Goal: Task Accomplishment & Management: Complete application form

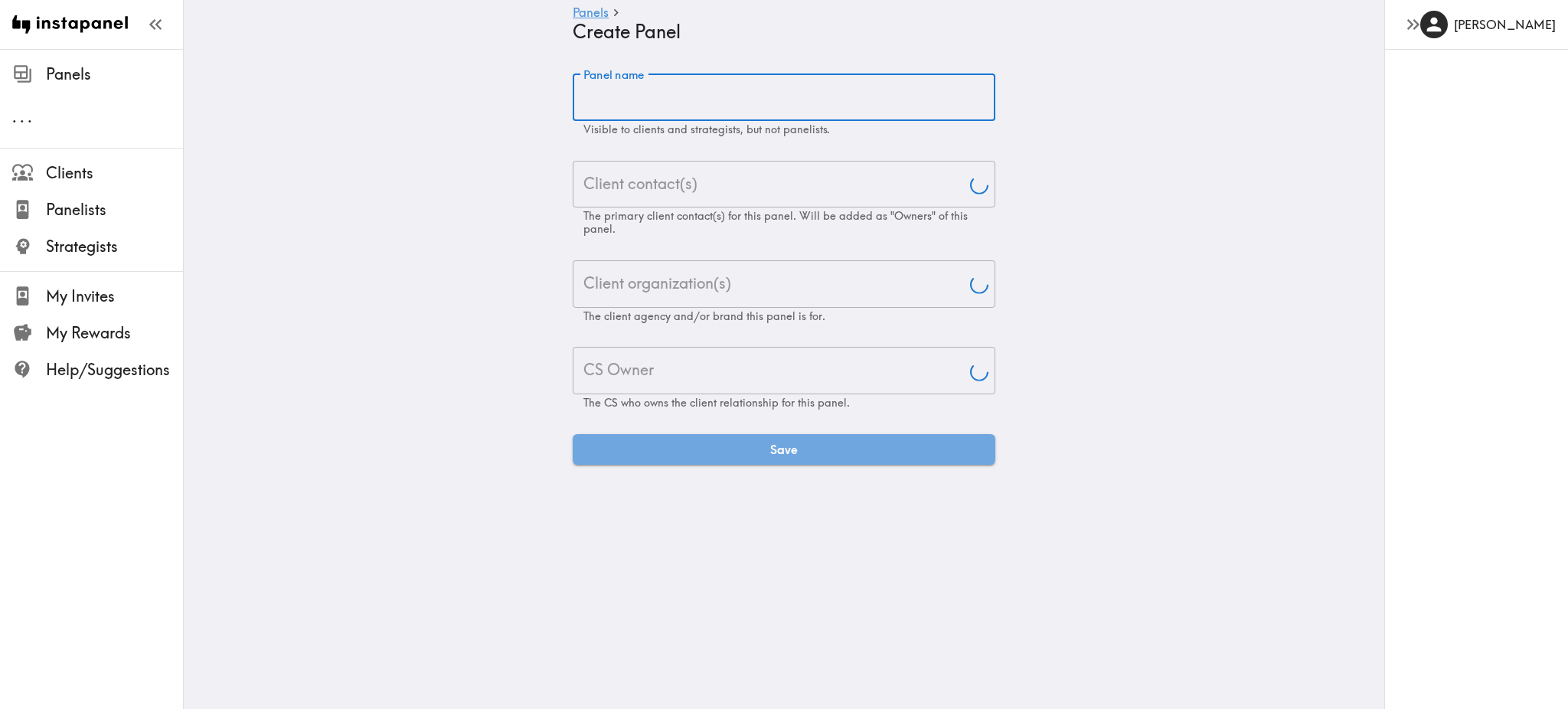
click at [725, 94] on input "Panel name" at bounding box center [784, 98] width 422 height 47
type input "[PERSON_NAME]"
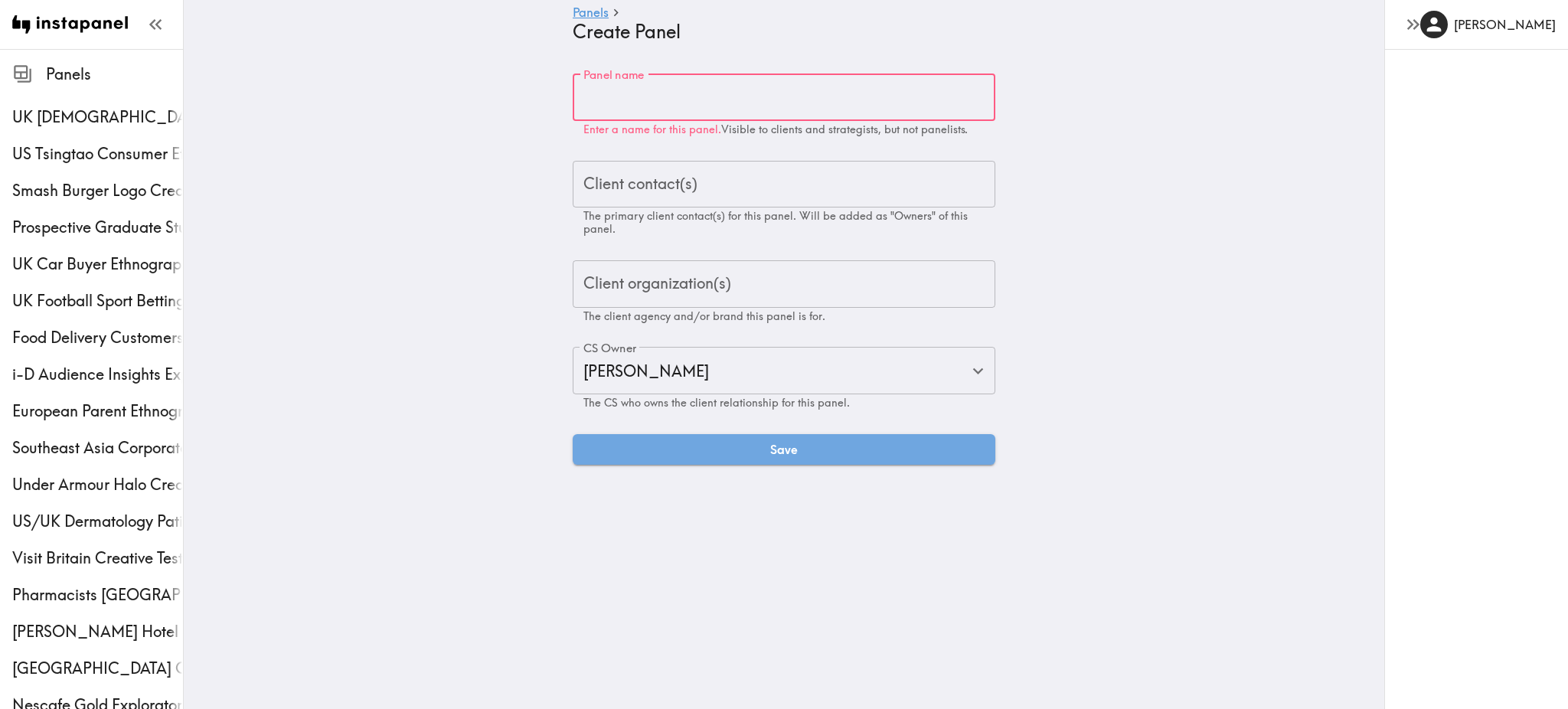
paste input "Global Monadic Coke Study"
click at [689, 203] on div "Client contact(s)" at bounding box center [784, 184] width 422 height 47
type input "Global Monadic Coke Study"
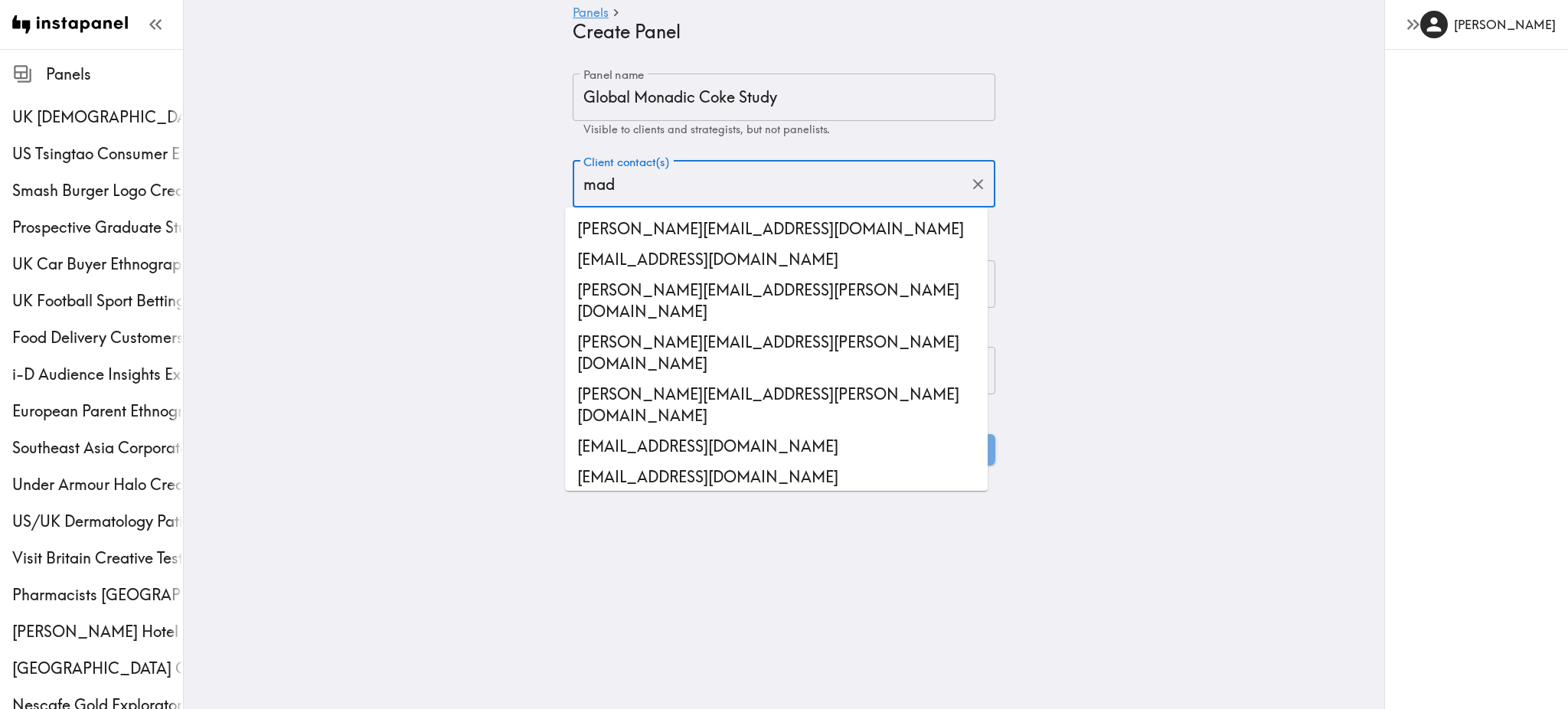
type input "madd"
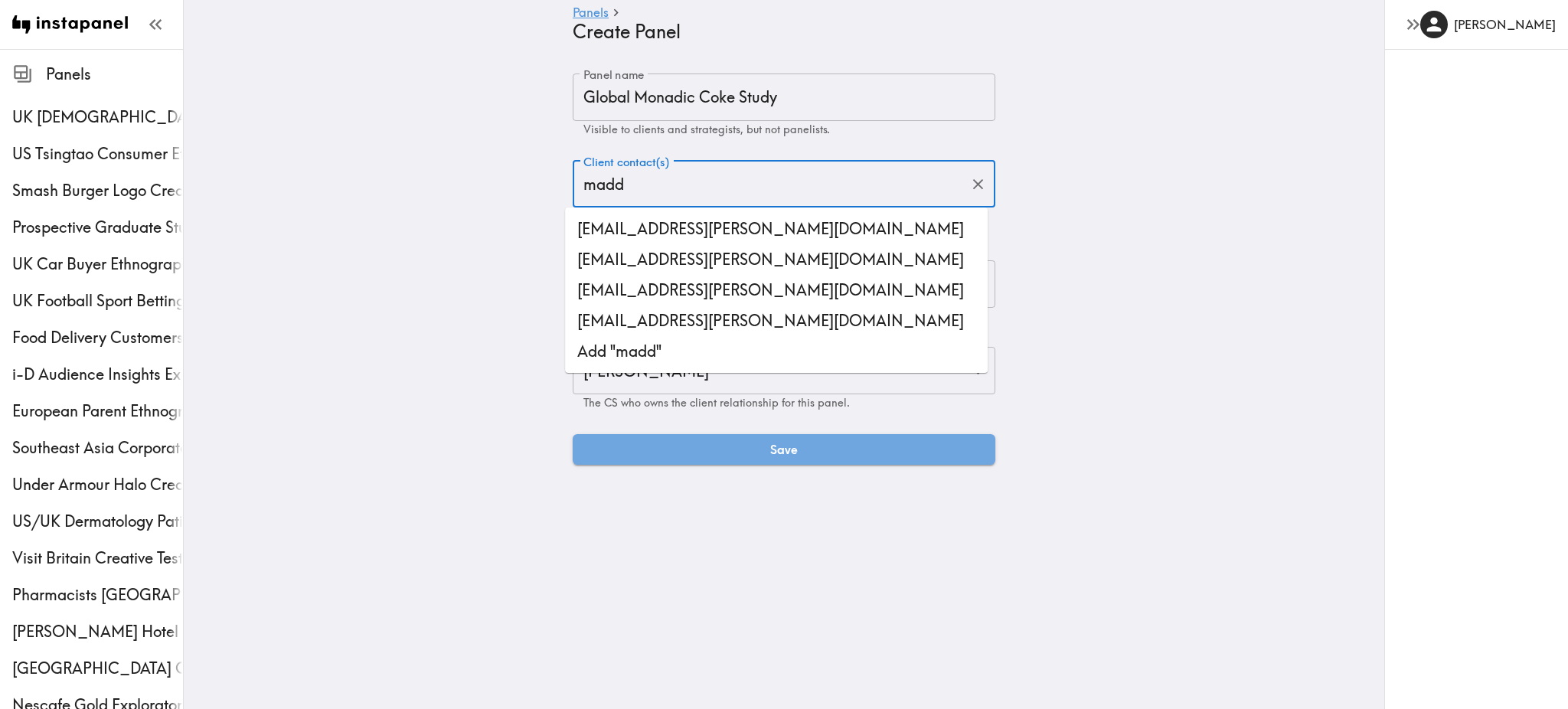
click at [684, 289] on li "[EMAIL_ADDRESS][PERSON_NAME][DOMAIN_NAME]" at bounding box center [777, 290] width 422 height 31
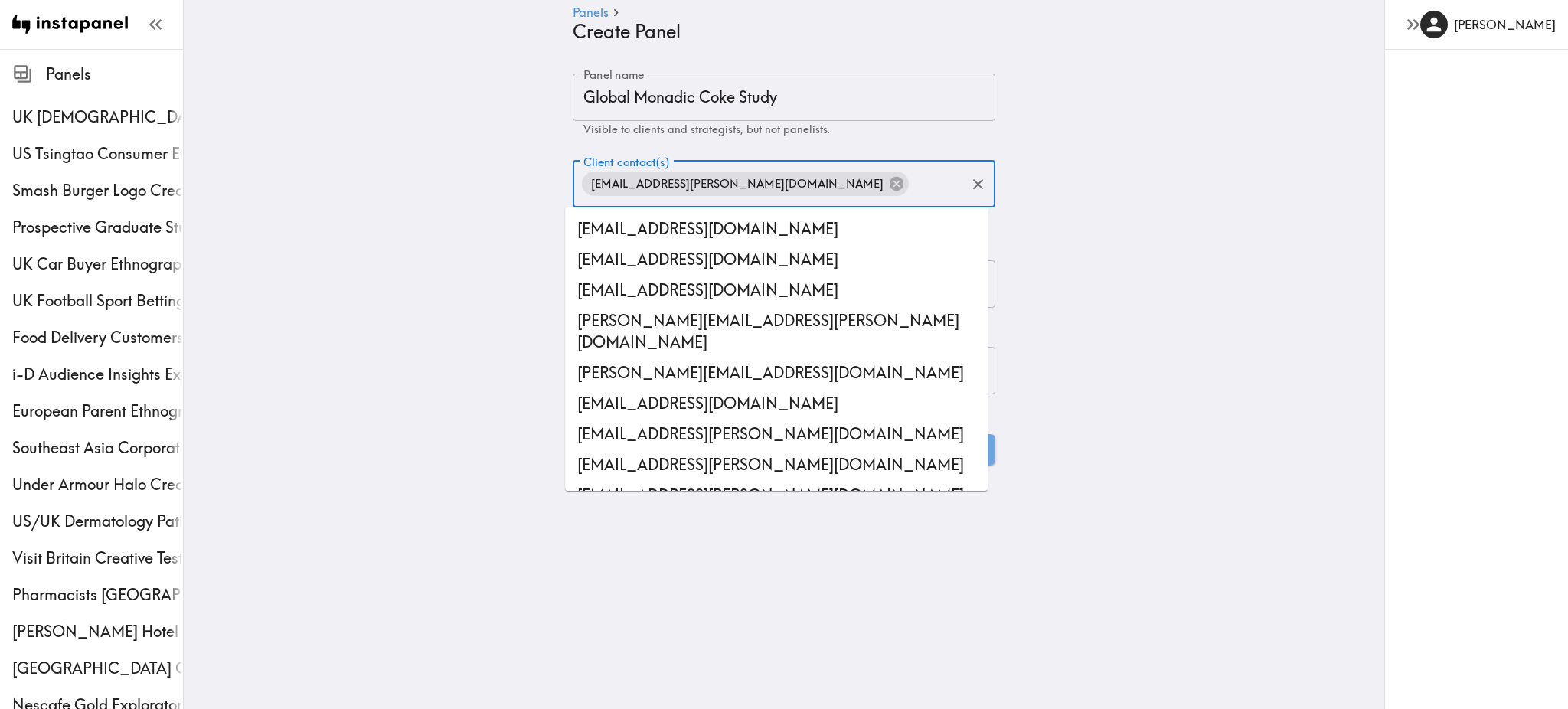
scroll to position [39149, 0]
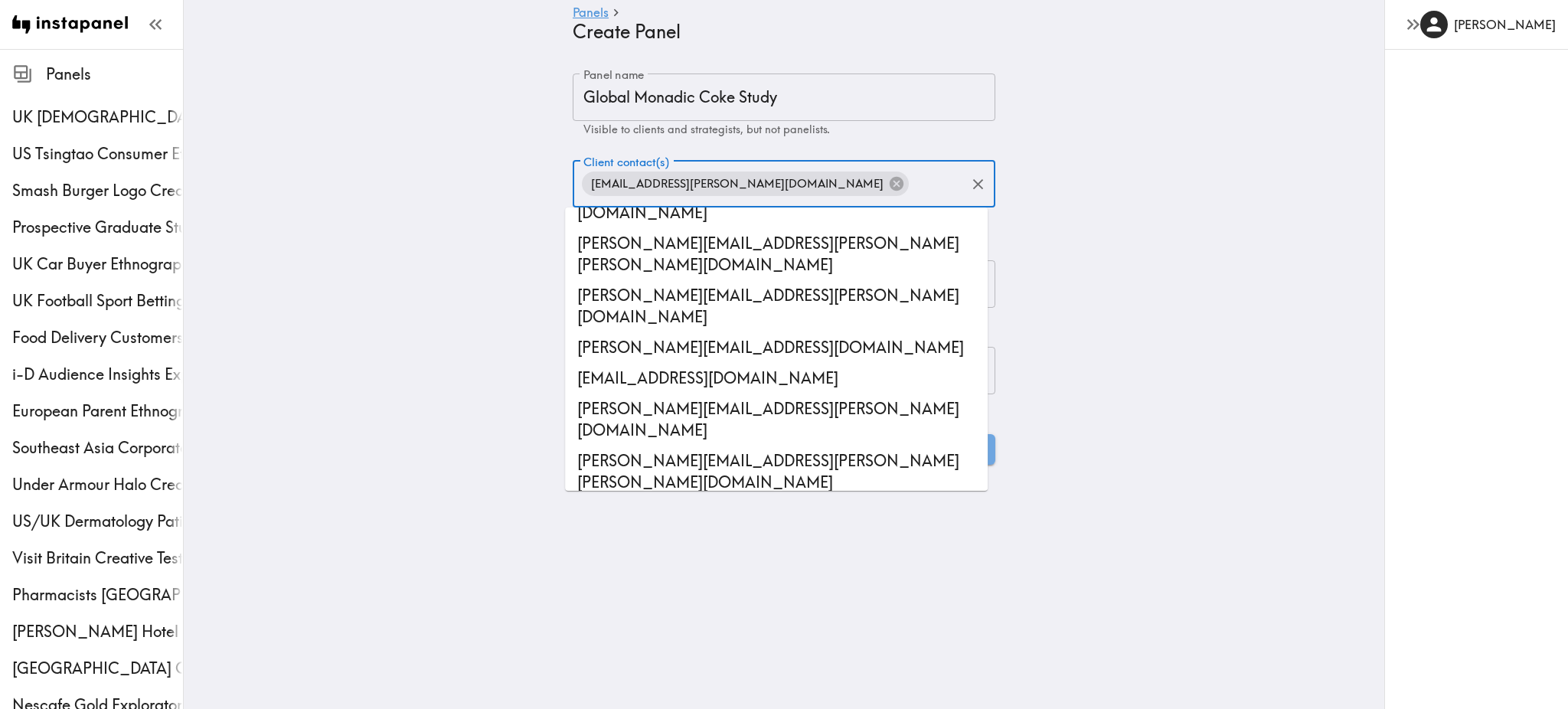
click at [1008, 278] on main "Panels Create Panel Panel name Global Monadic Coke Study Panel name Visible to …" at bounding box center [784, 269] width 1201 height 440
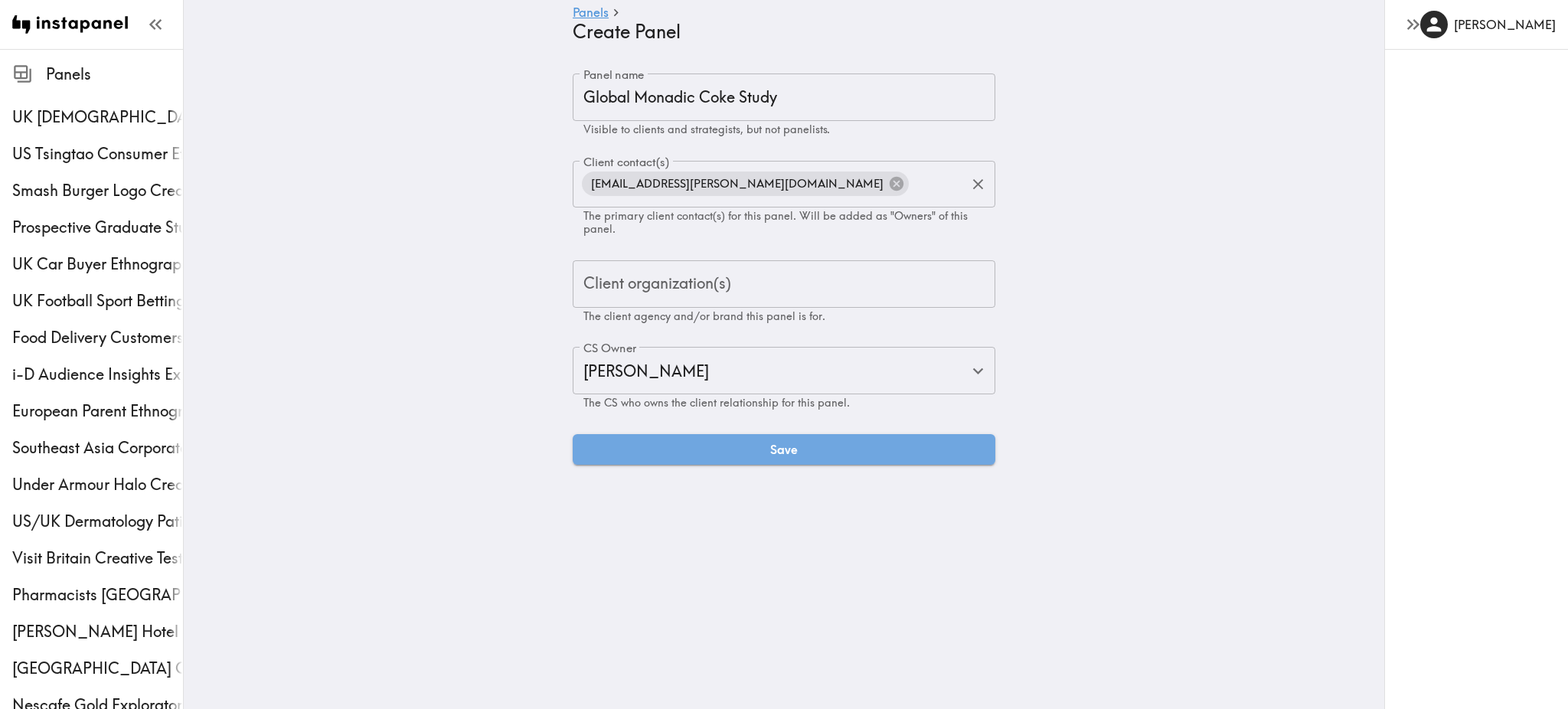
click at [912, 187] on input "Client contact(s)" at bounding box center [938, 184] width 54 height 34
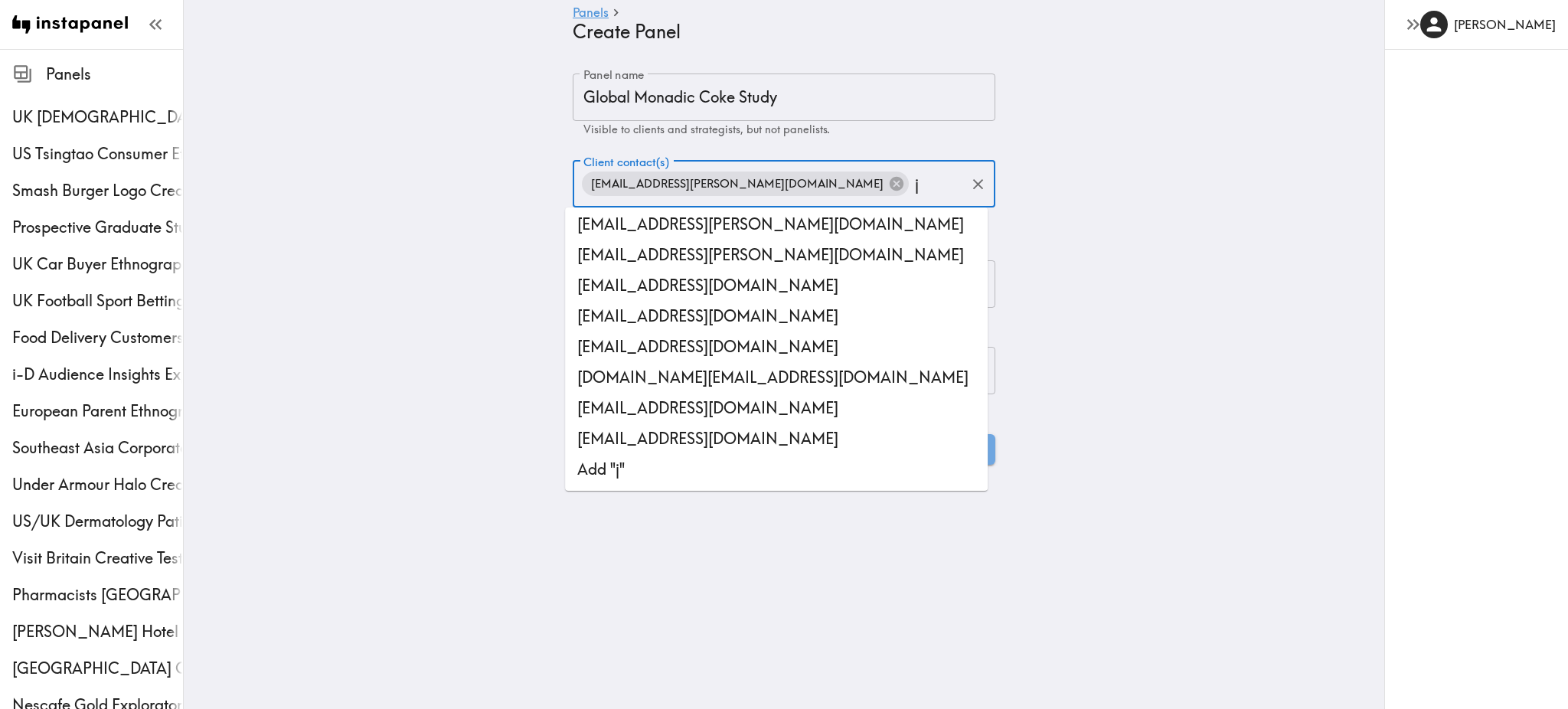
scroll to position [0, 0]
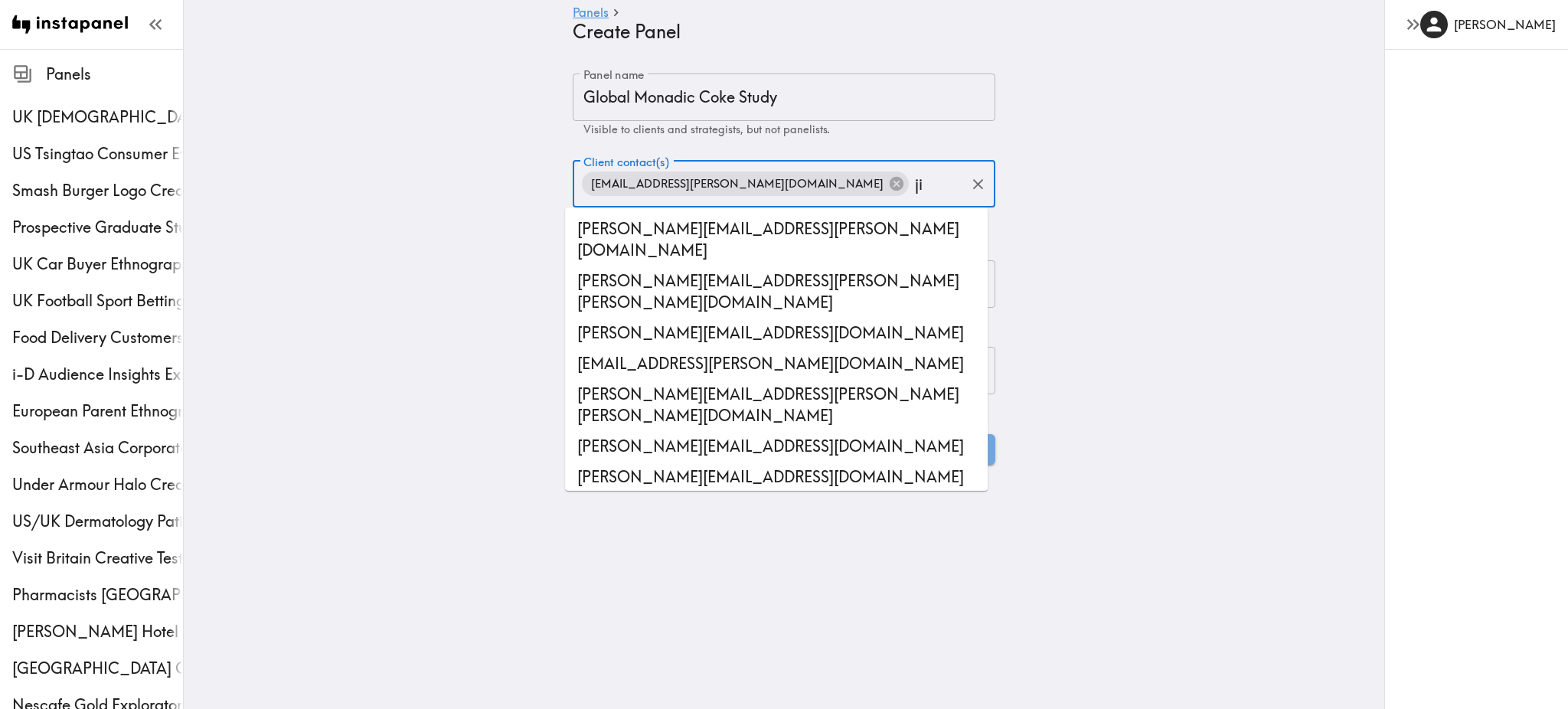
type input "jis"
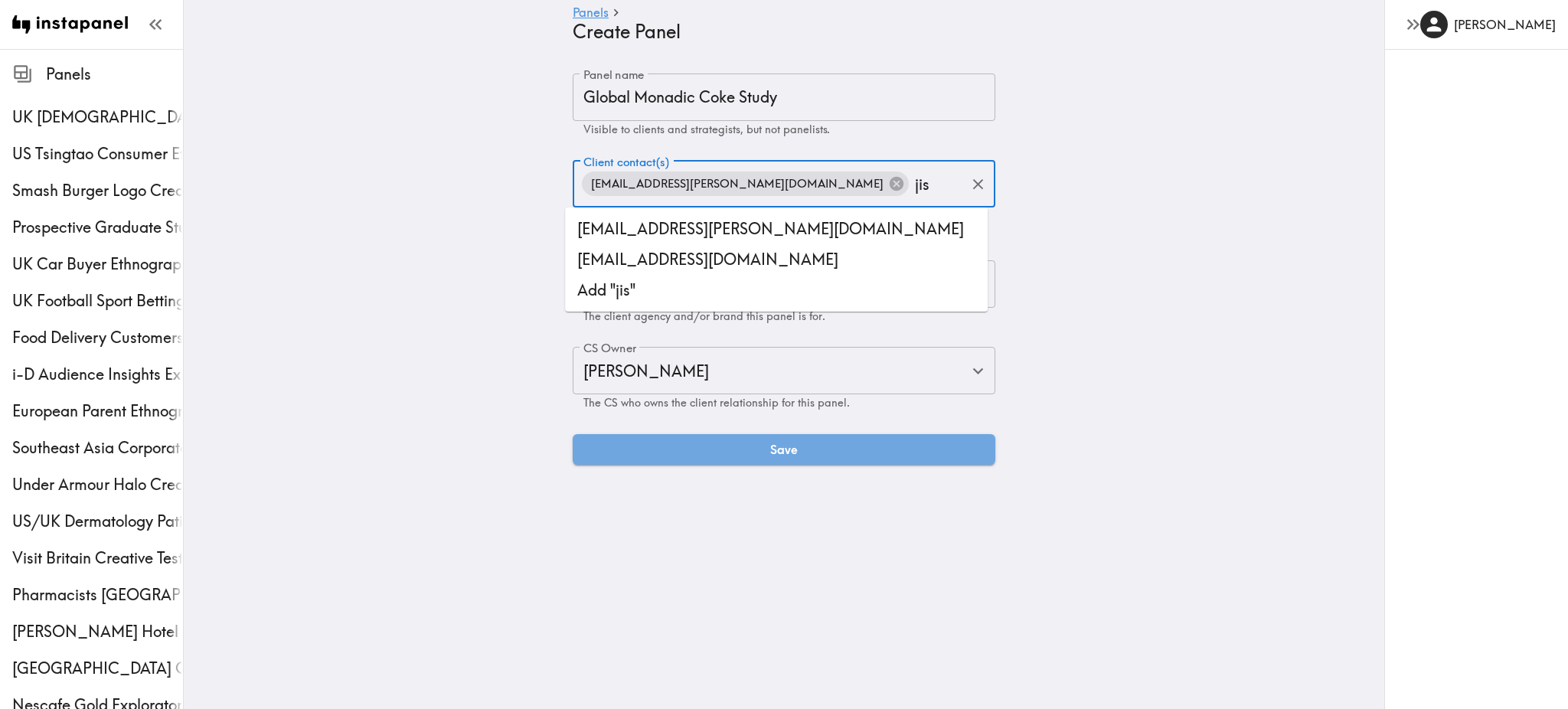
click at [746, 226] on li "[EMAIL_ADDRESS][PERSON_NAME][DOMAIN_NAME]" at bounding box center [777, 229] width 422 height 31
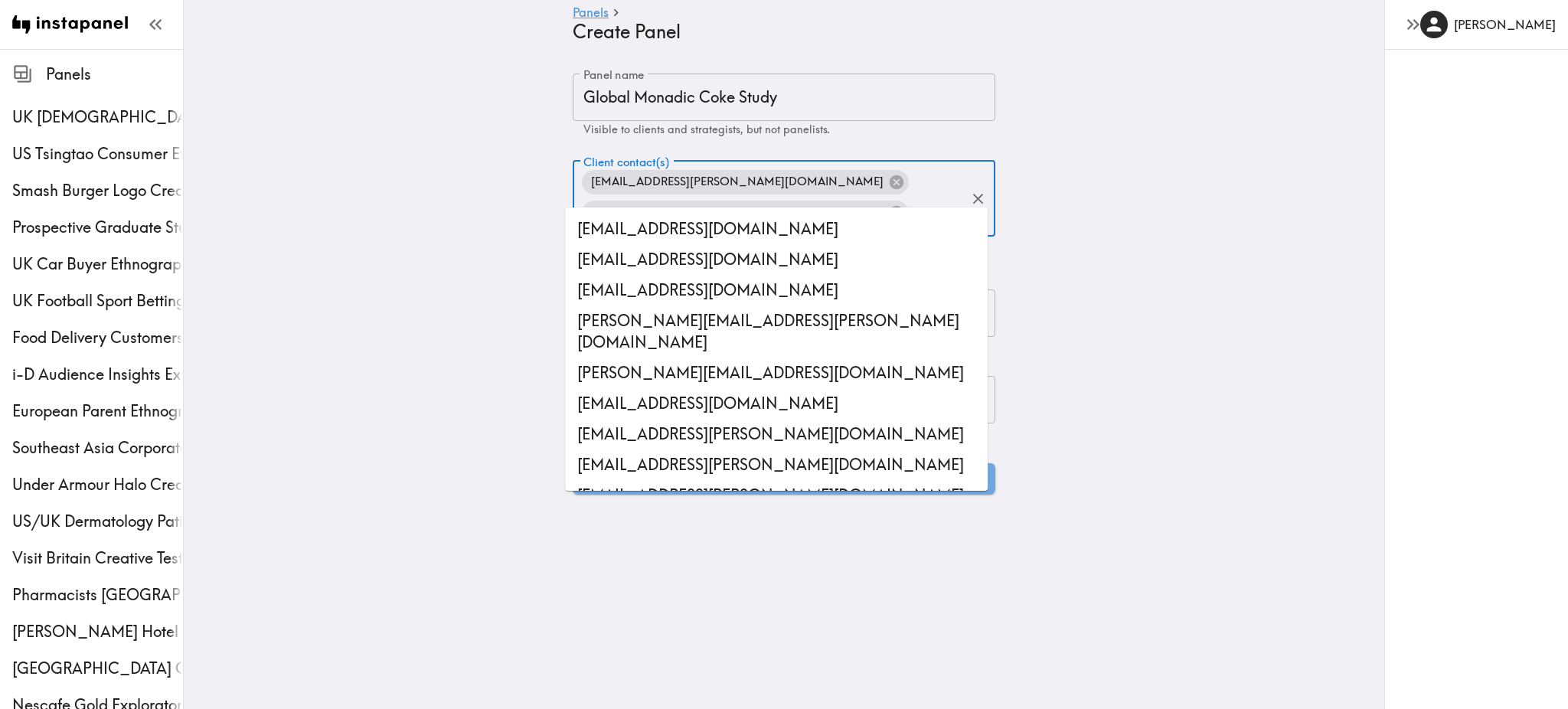
scroll to position [39149, 0]
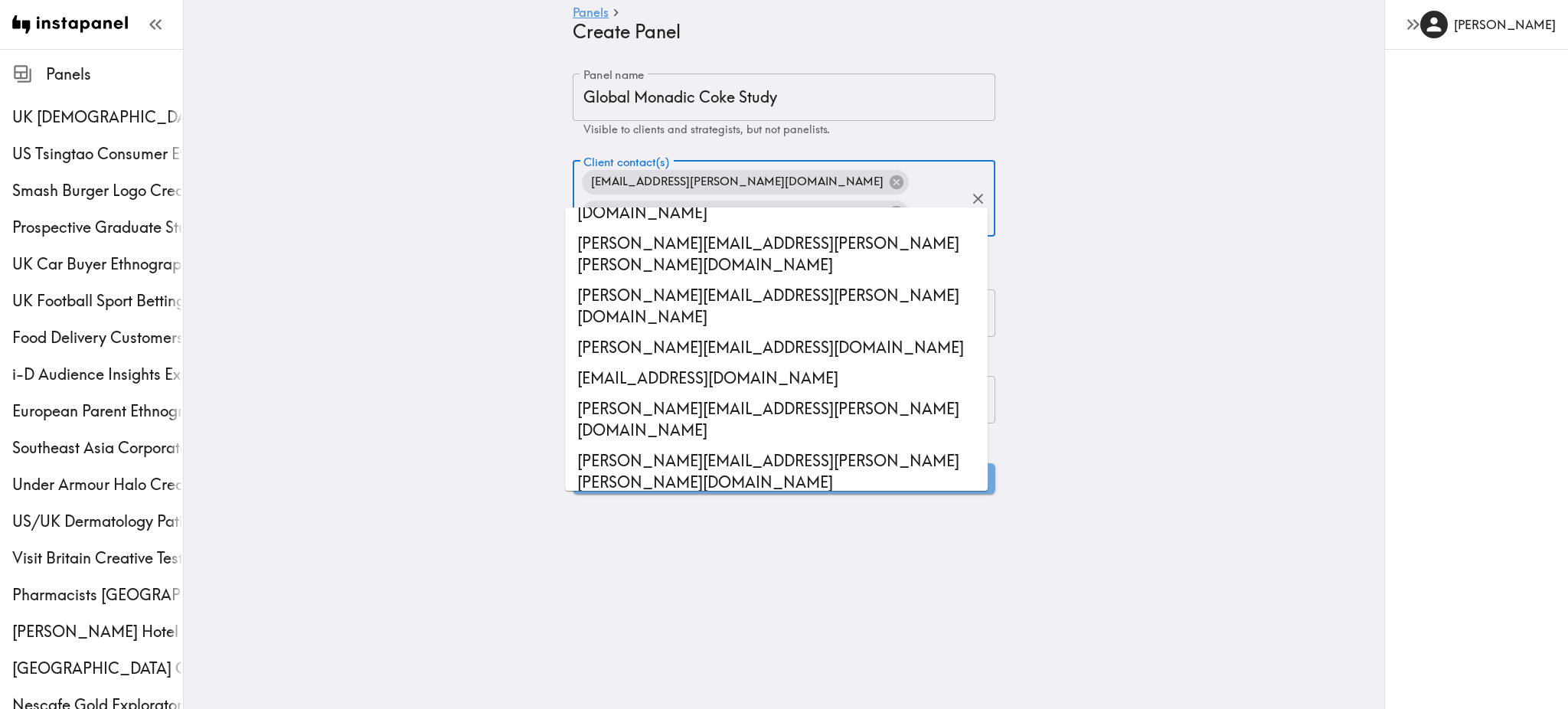
click at [1055, 271] on main "Panels Create Panel Panel name Global Monadic Coke Study Panel name Visible to …" at bounding box center [784, 284] width 1201 height 469
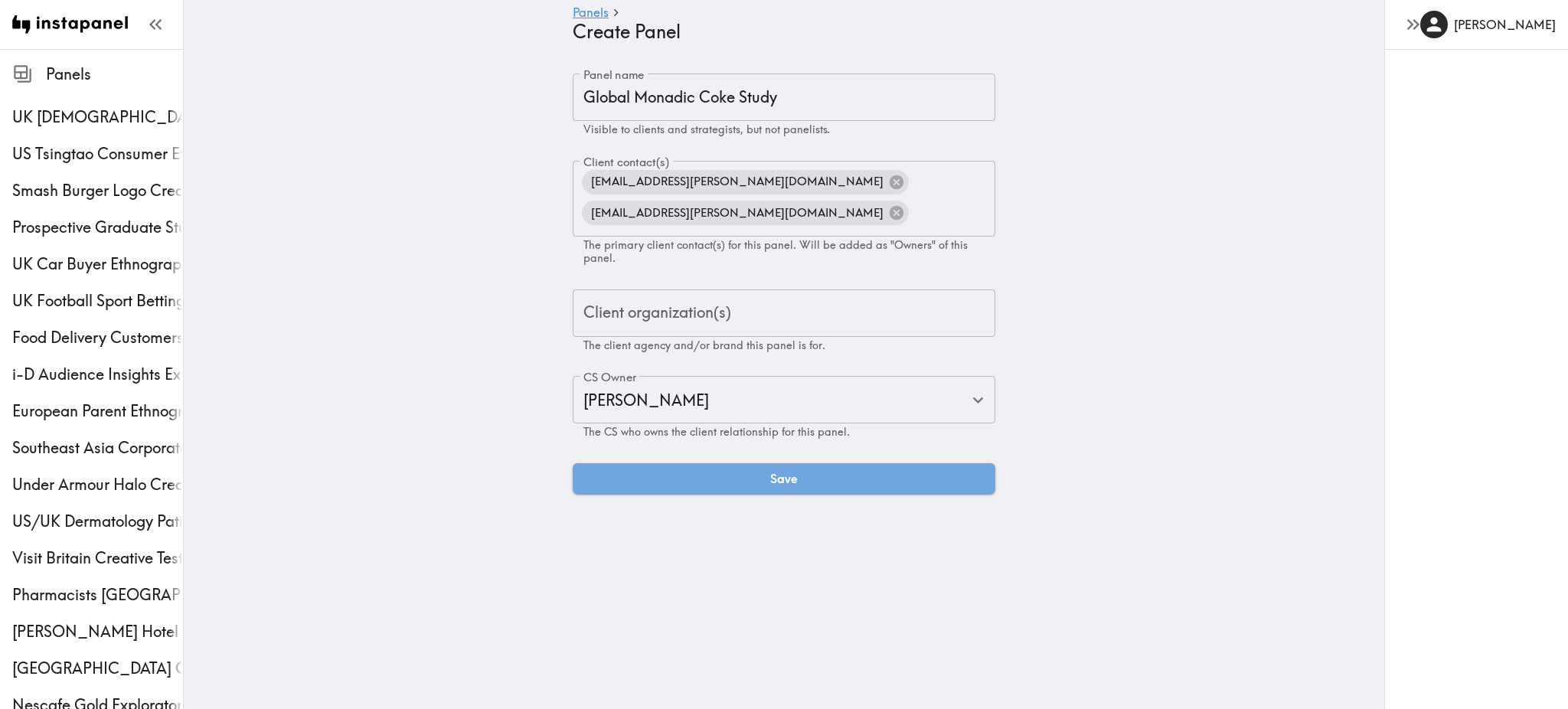
click at [754, 289] on div "Client organization(s)" at bounding box center [784, 313] width 422 height 47
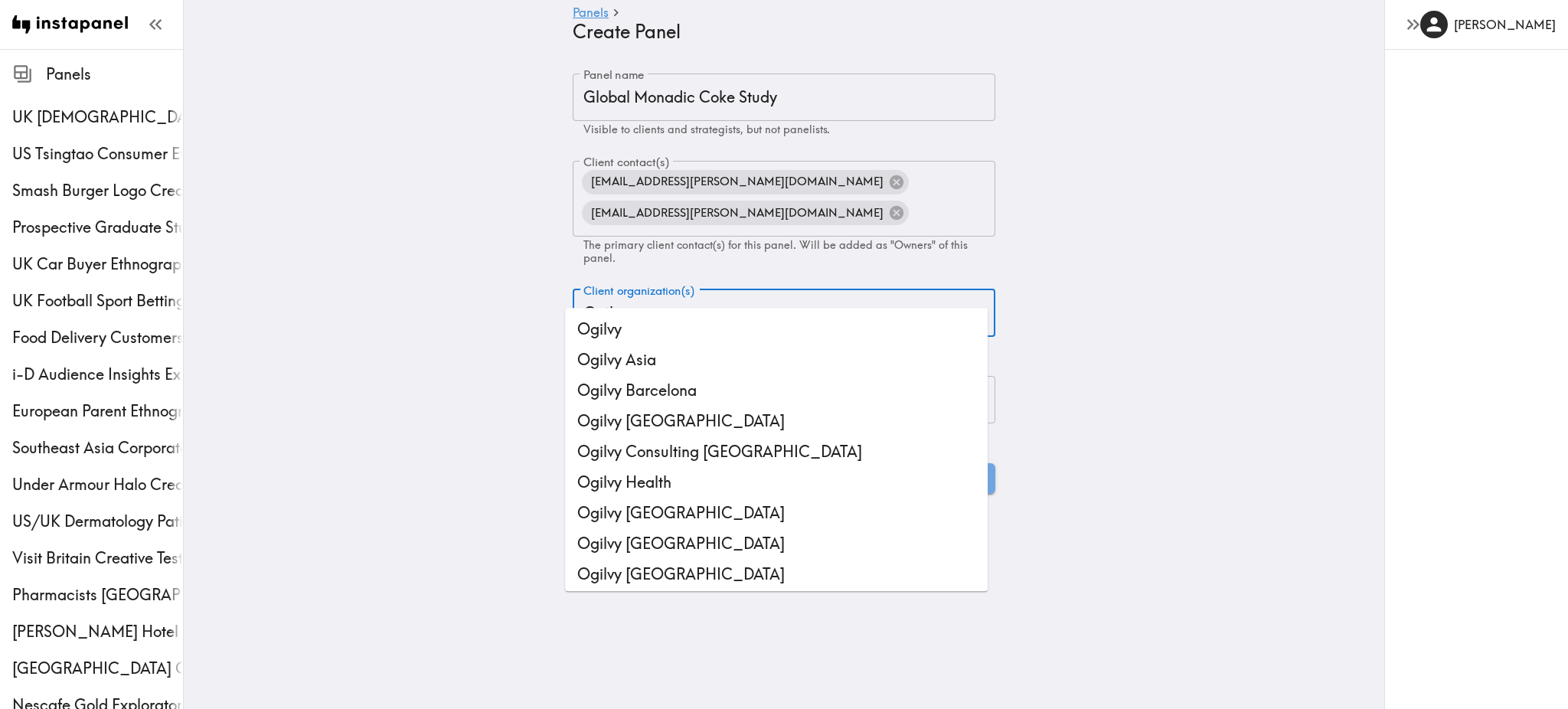
type input "Ogilvy"
click at [696, 334] on li "Ogilvy" at bounding box center [777, 328] width 422 height 31
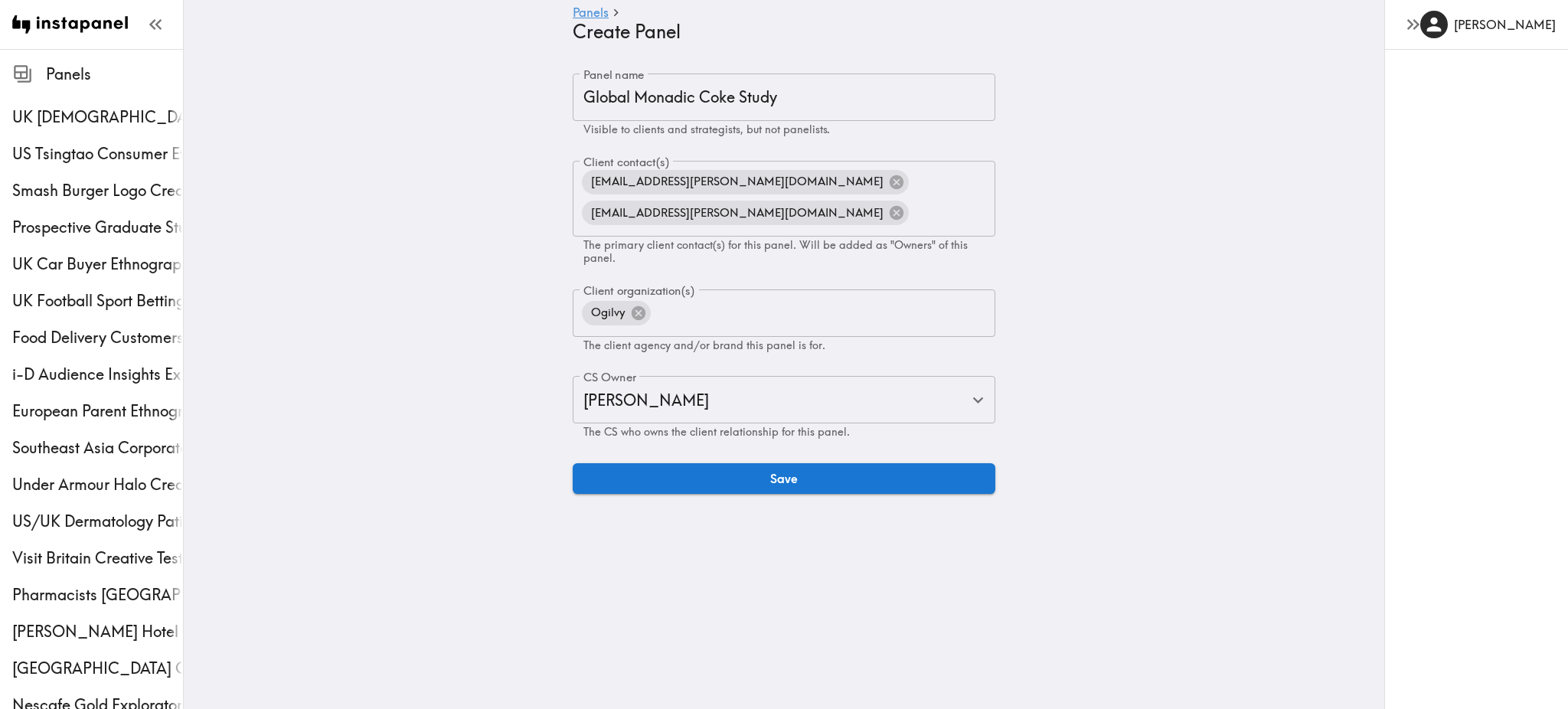
click at [1034, 348] on main "Panels Create Panel Panel name Global Monadic Coke Study Panel name Visible to …" at bounding box center [784, 284] width 1201 height 469
click at [693, 463] on button "Save" at bounding box center [784, 478] width 422 height 31
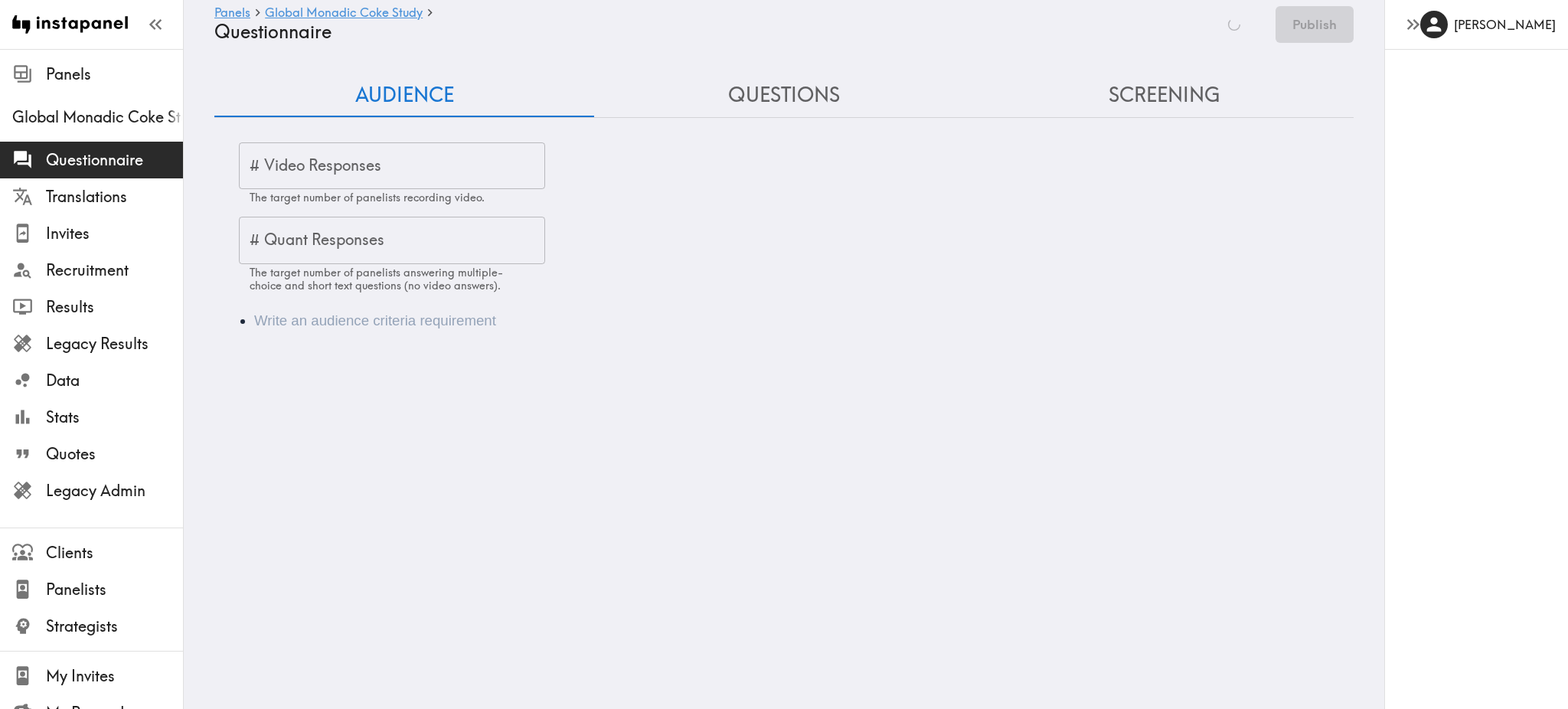
click at [331, 159] on input "# Video Responses" at bounding box center [392, 166] width 306 height 47
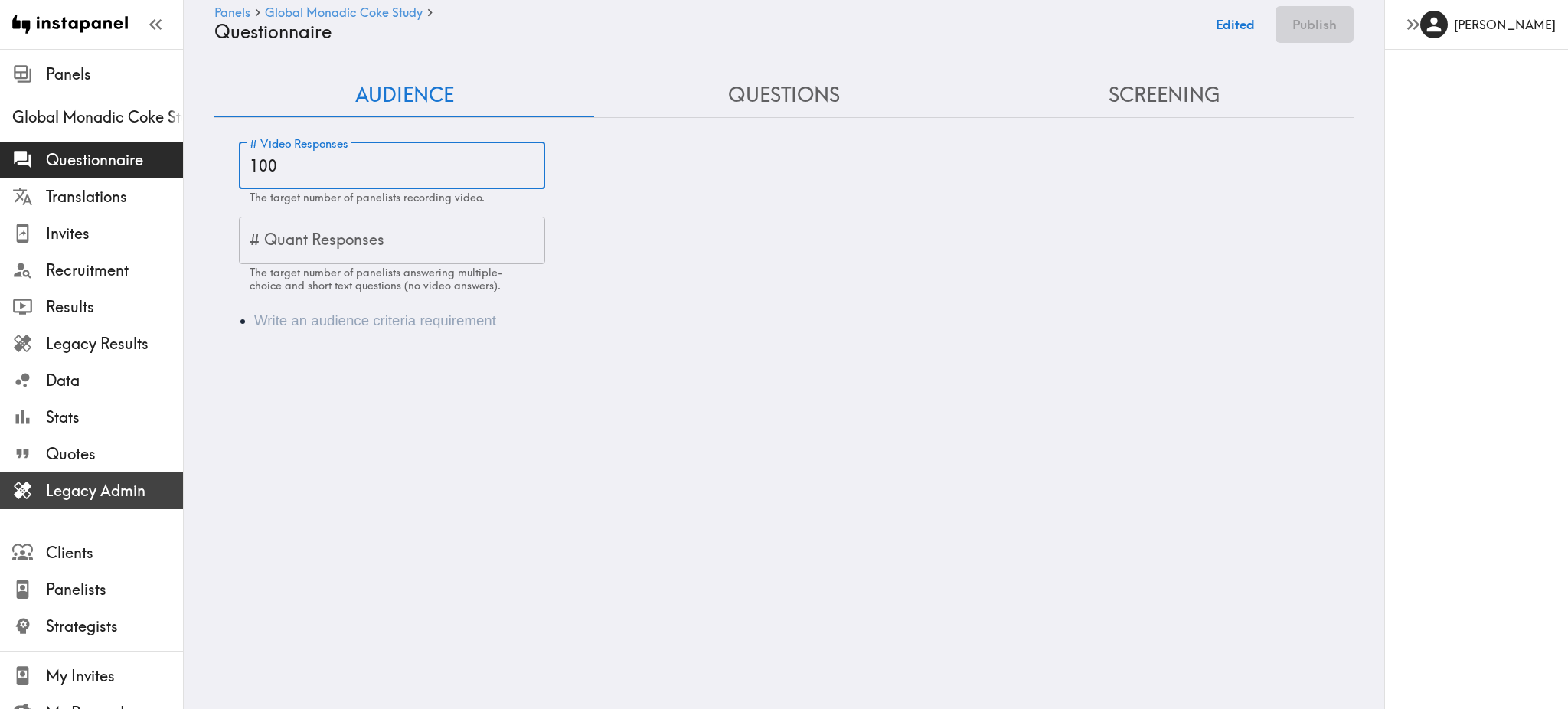
type input "100"
click at [104, 495] on span "Legacy Admin" at bounding box center [114, 491] width 137 height 22
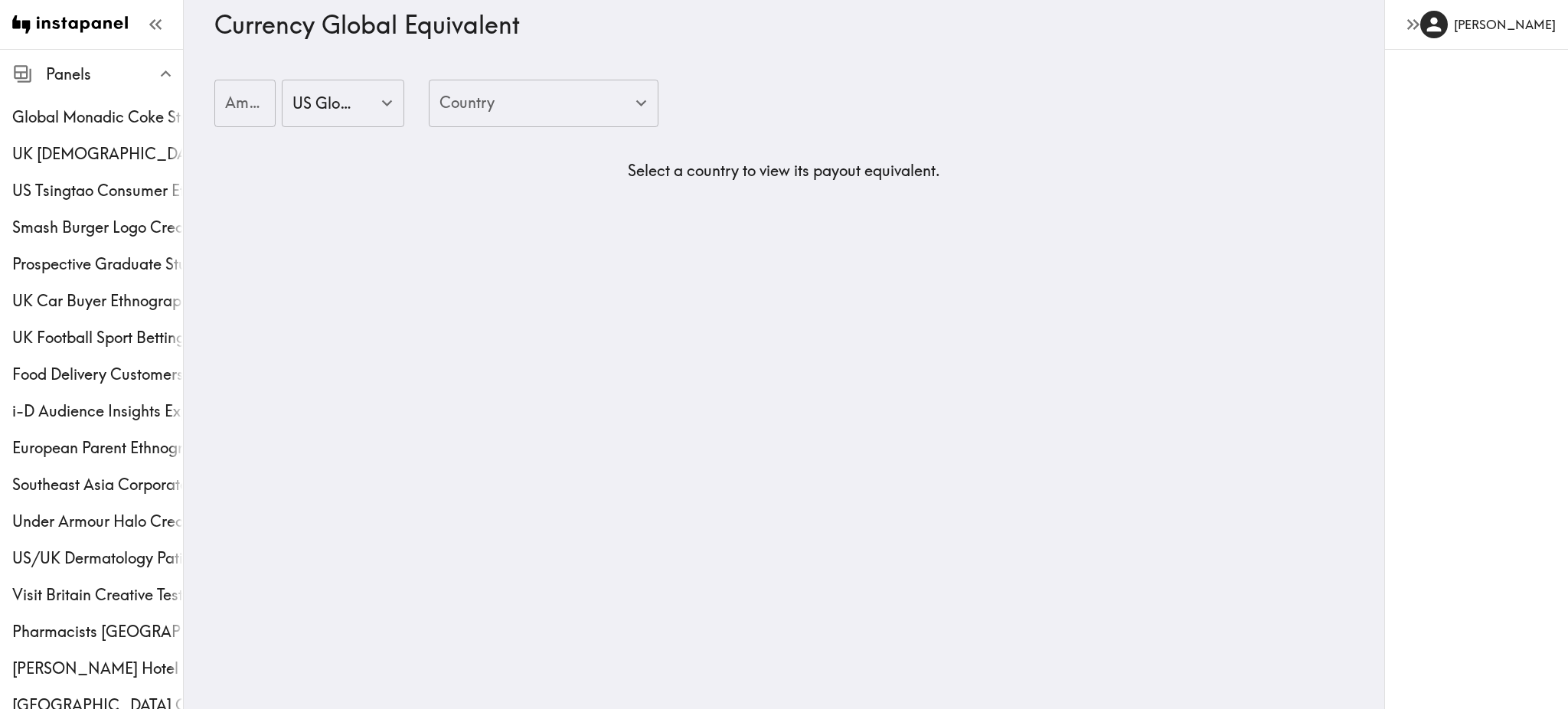
click at [237, 99] on input "Amount" at bounding box center [245, 104] width 61 height 47
type input "25"
click at [460, 87] on div "Country Country" at bounding box center [544, 105] width 230 height 49
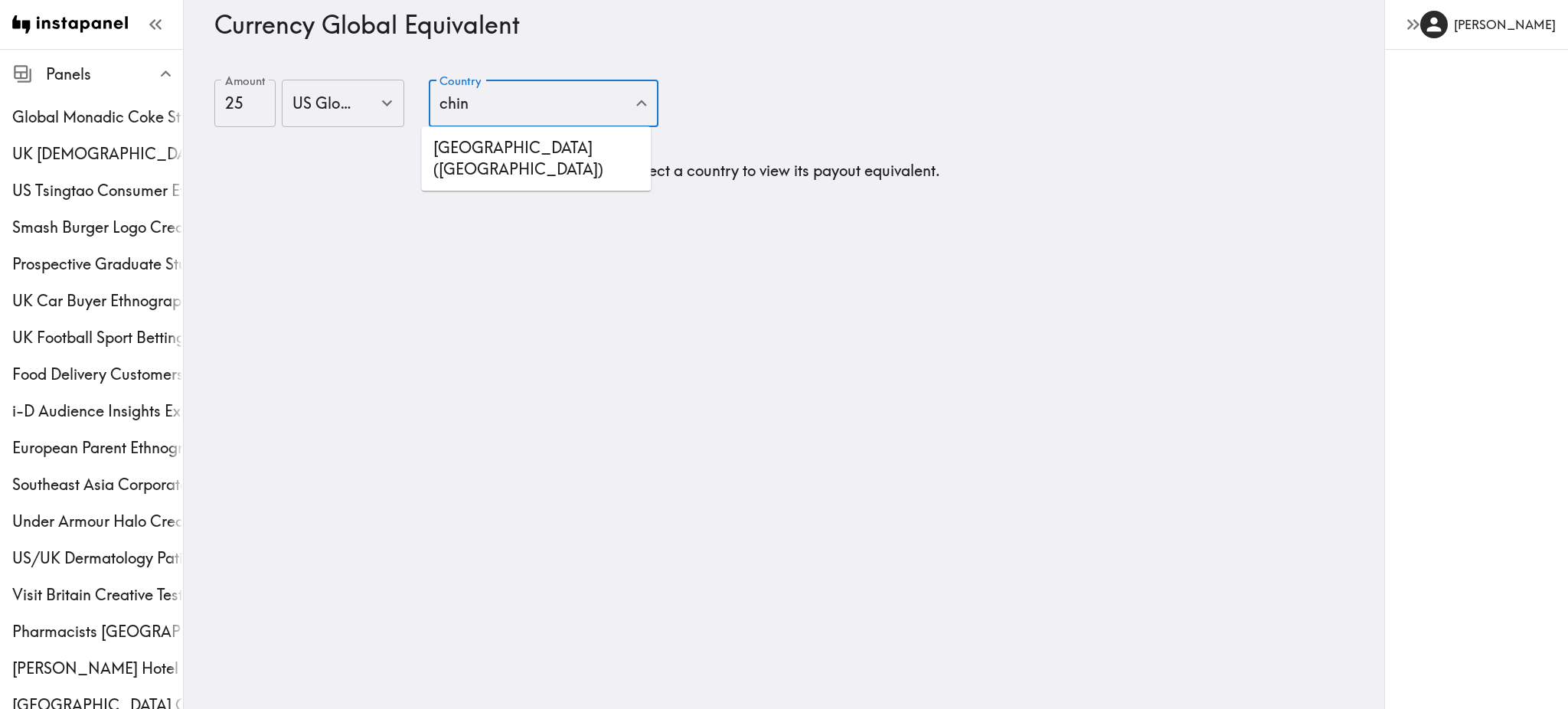
click at [463, 152] on li "China (CN)" at bounding box center [536, 158] width 230 height 52
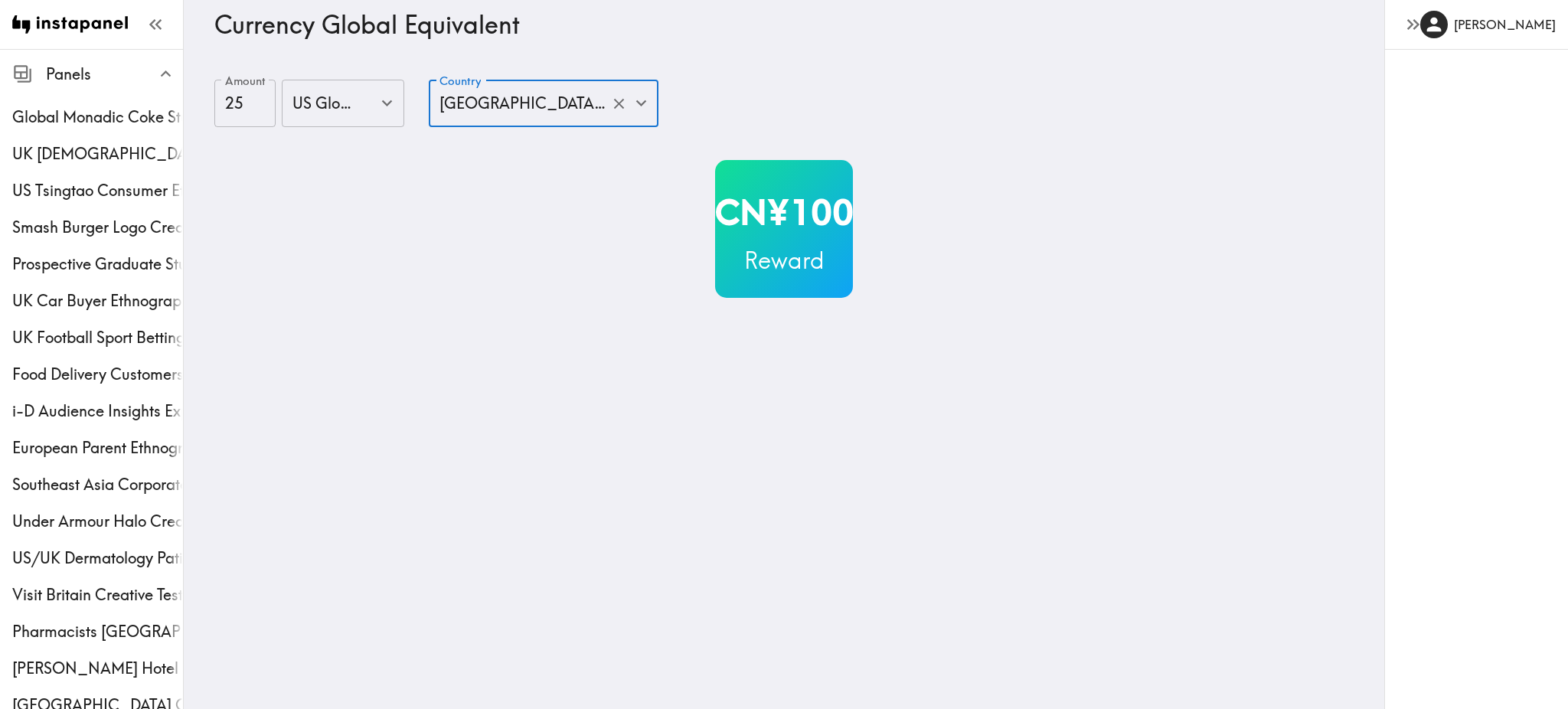
click at [555, 118] on input "China (CN)" at bounding box center [522, 104] width 173 height 34
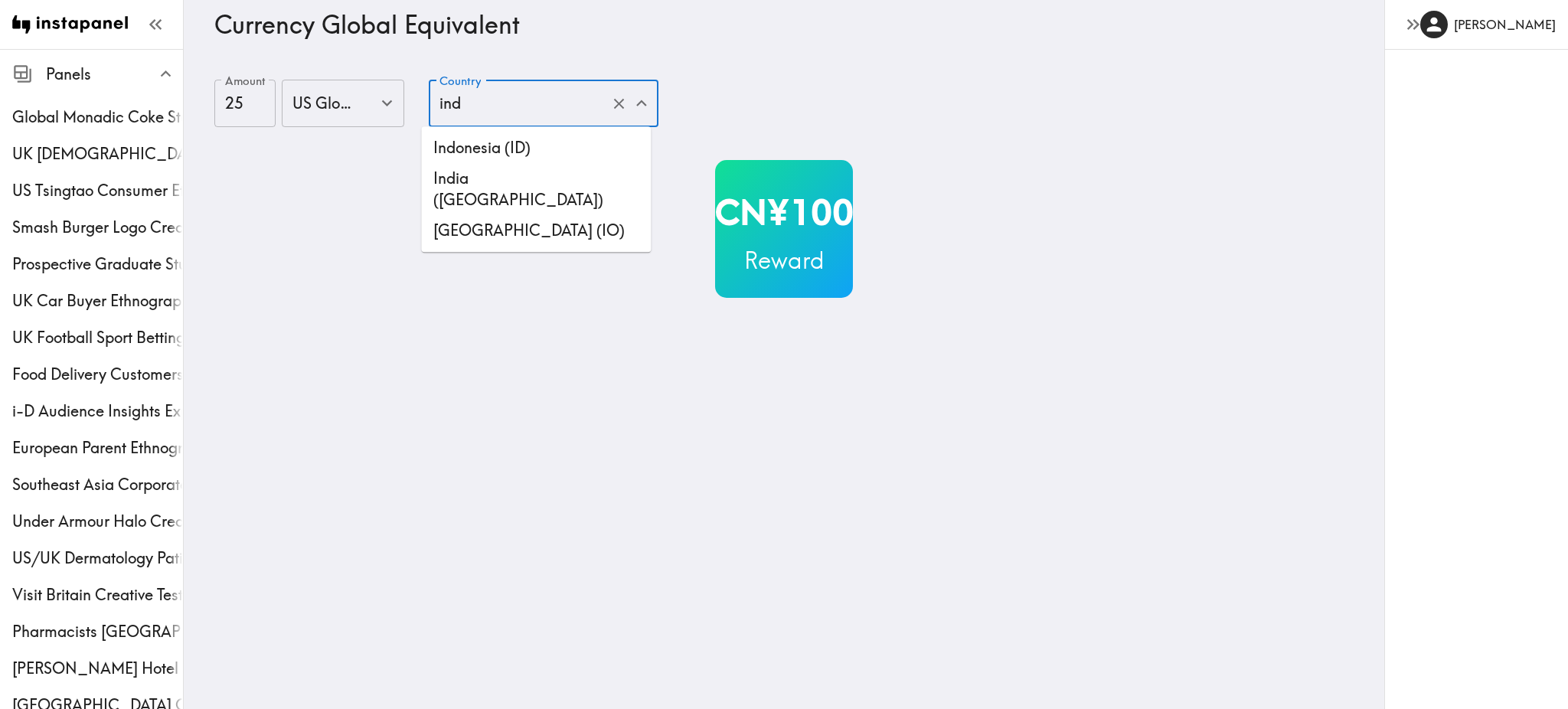
click at [488, 173] on li "India (IN)" at bounding box center [536, 188] width 230 height 52
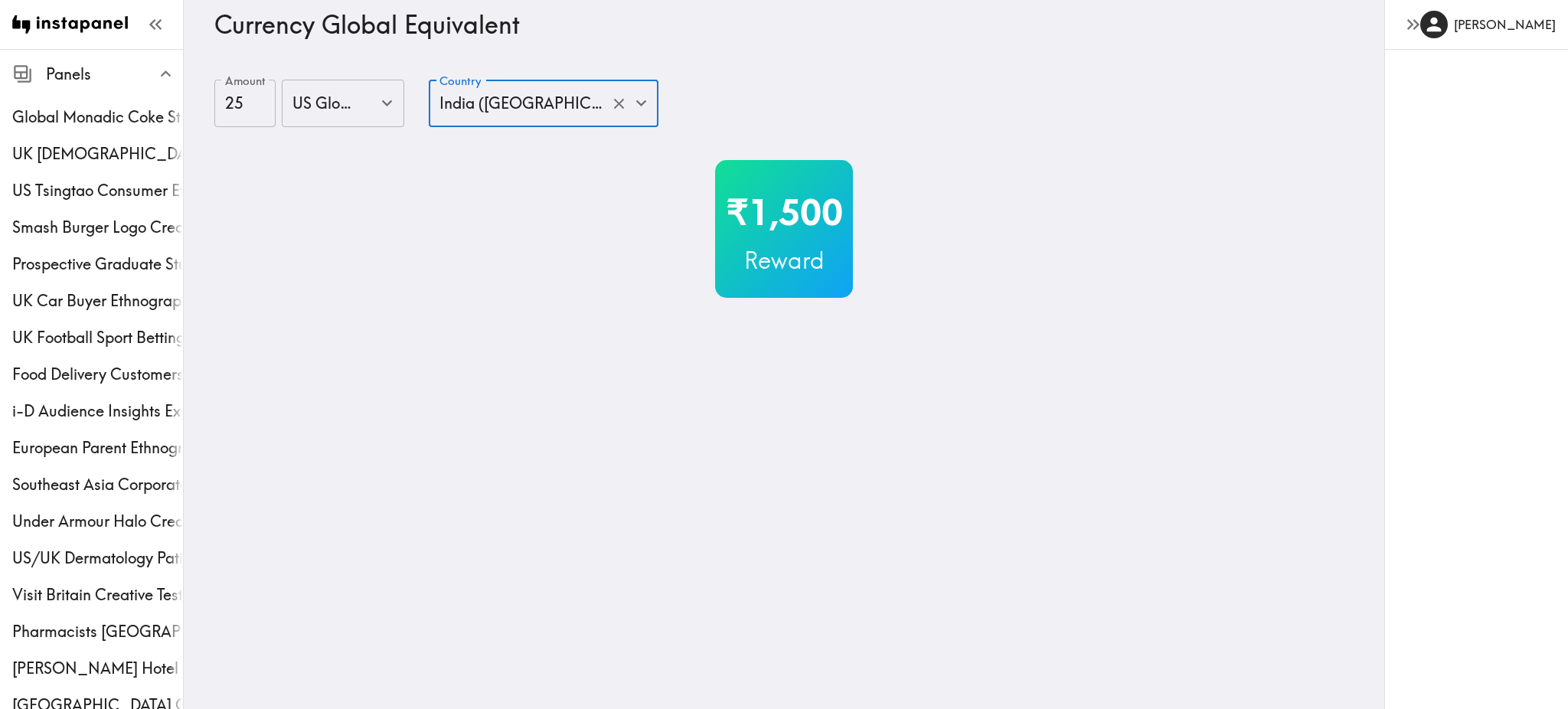
click at [522, 106] on input "India (IN)" at bounding box center [522, 104] width 173 height 34
click at [508, 145] on li "Japan (JP)" at bounding box center [536, 147] width 230 height 31
type input "Japan (JP)"
click at [618, 110] on icon "Clear" at bounding box center [620, 104] width 18 height 18
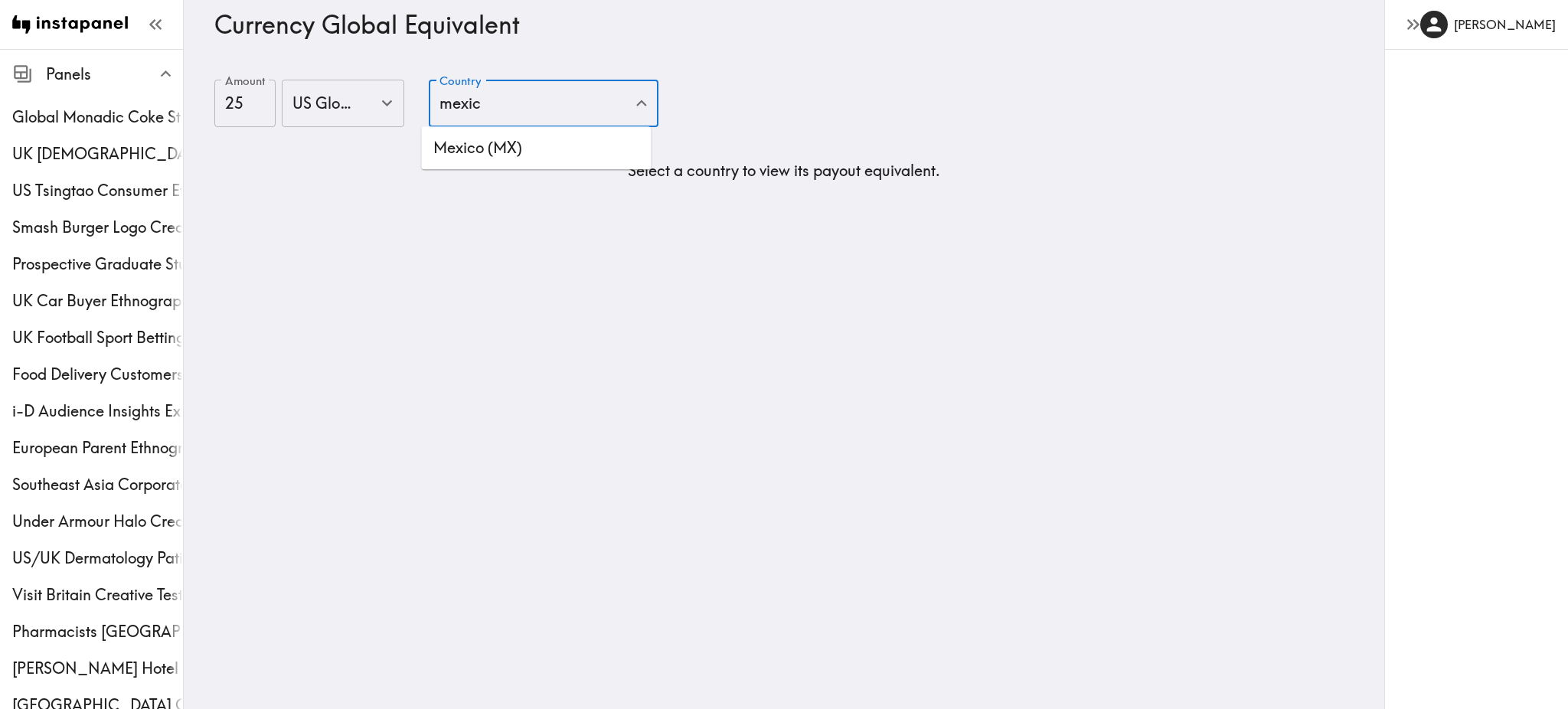
click at [515, 156] on li "Mexico (MX)" at bounding box center [536, 147] width 230 height 31
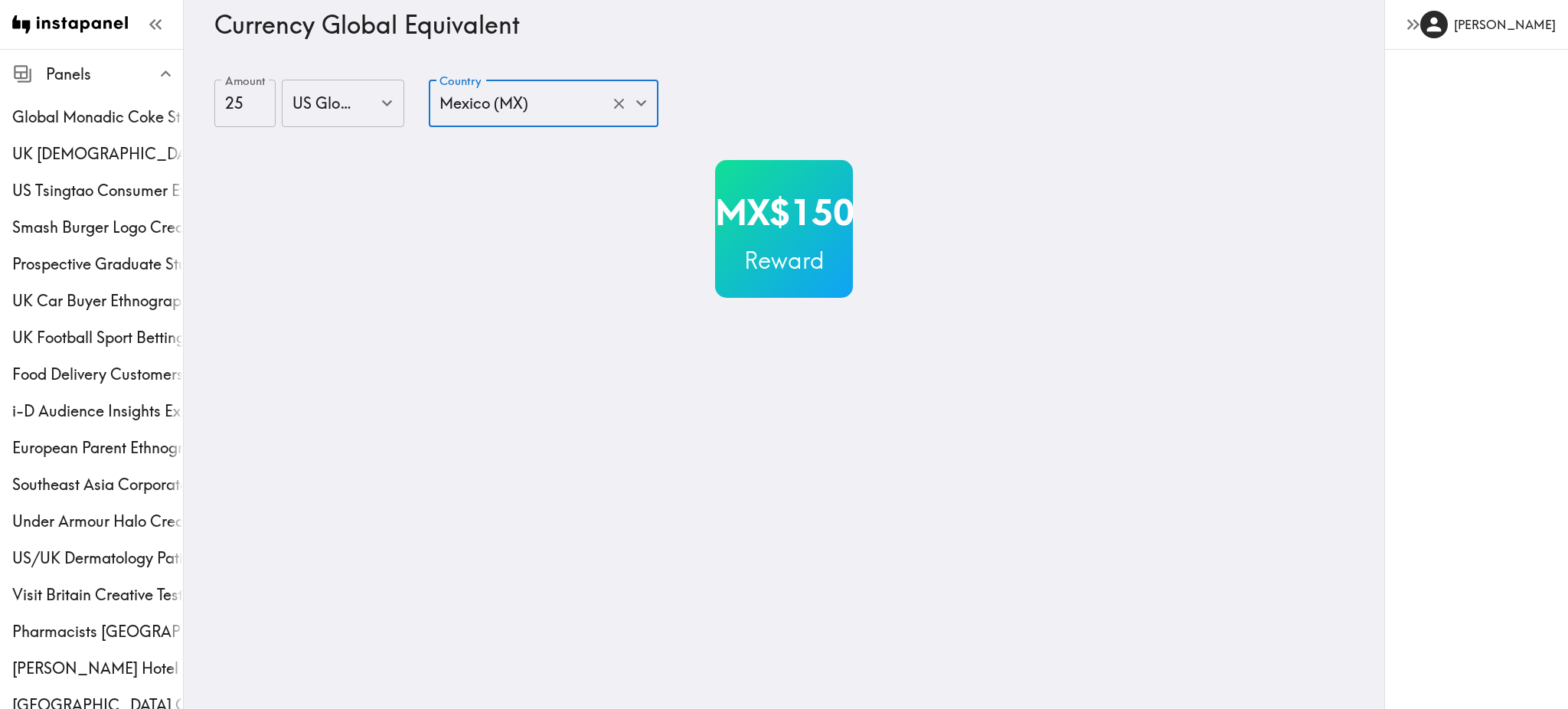
click at [490, 98] on input "Mexico (MX)" at bounding box center [522, 104] width 173 height 34
click at [484, 136] on li "Thailand (TH)" at bounding box center [536, 147] width 230 height 31
type input "Thailand (TH)"
click at [616, 107] on icon "Clear" at bounding box center [619, 104] width 10 height 10
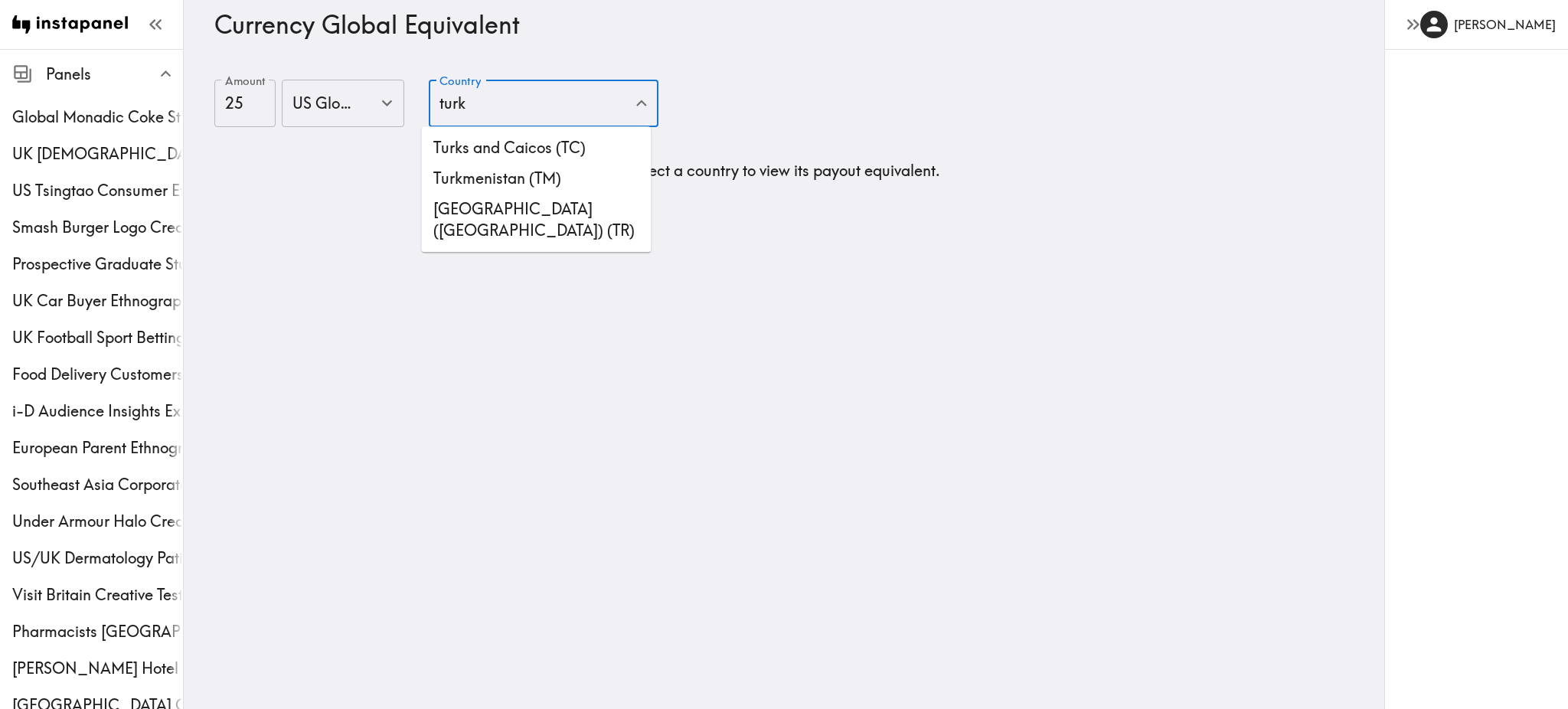
click at [550, 194] on li "Türkiye (Turkey) (TR)" at bounding box center [536, 219] width 230 height 52
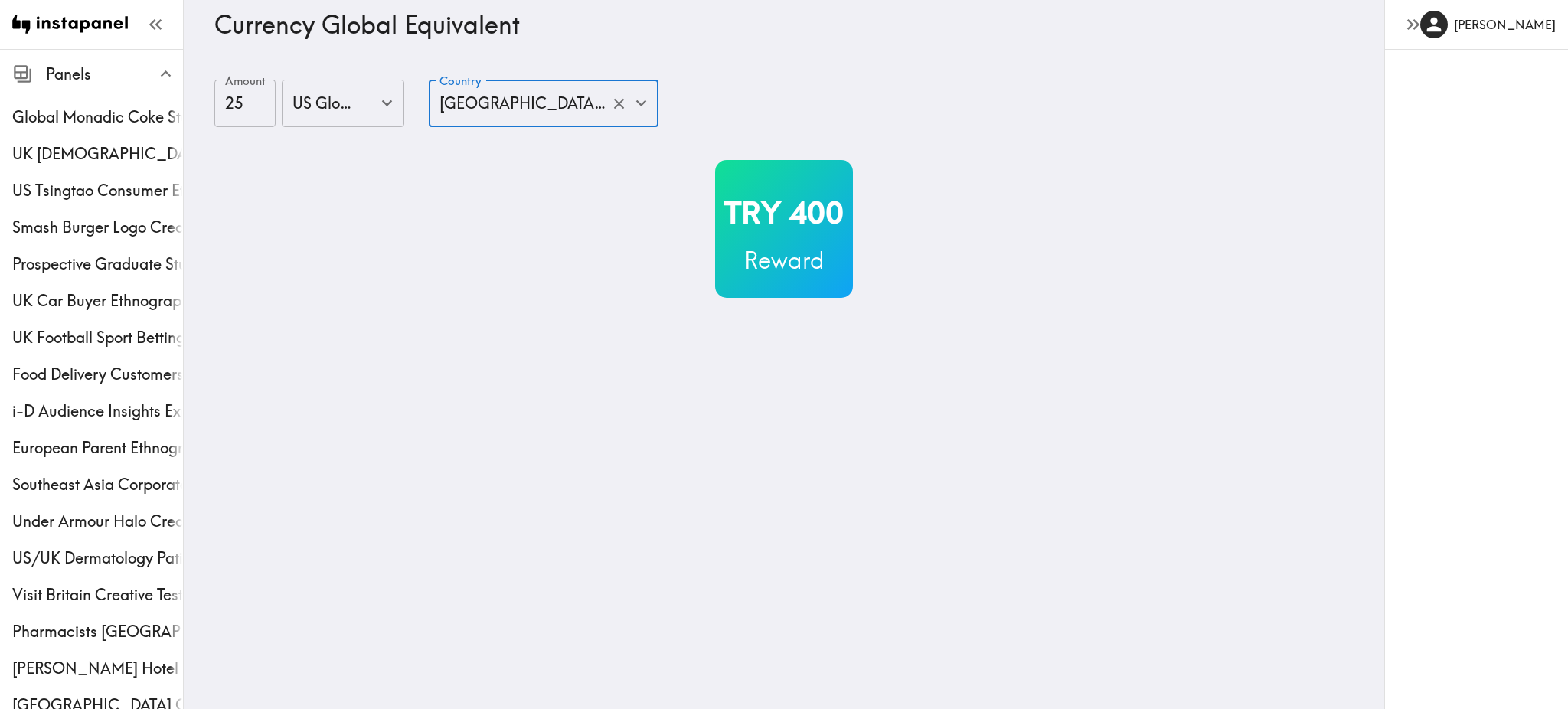
type input "Türkiye (Turkey) (TR)"
